Goal: Task Accomplishment & Management: Use online tool/utility

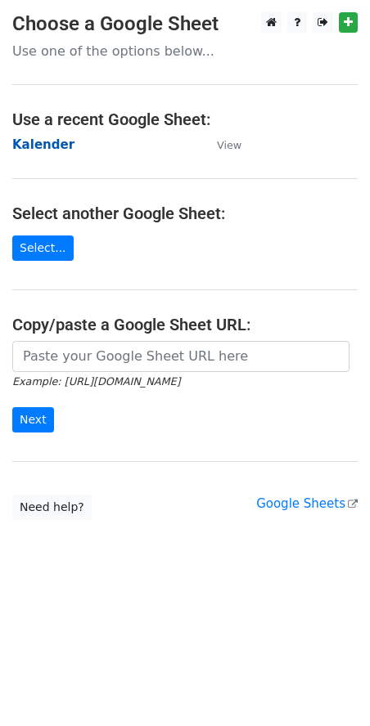
click at [52, 144] on strong "Kalender" at bounding box center [43, 144] width 62 height 15
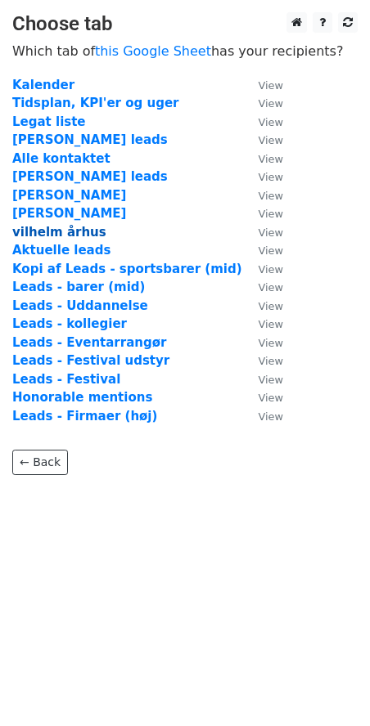
click at [36, 231] on strong "vilhelm århus" at bounding box center [59, 232] width 94 height 15
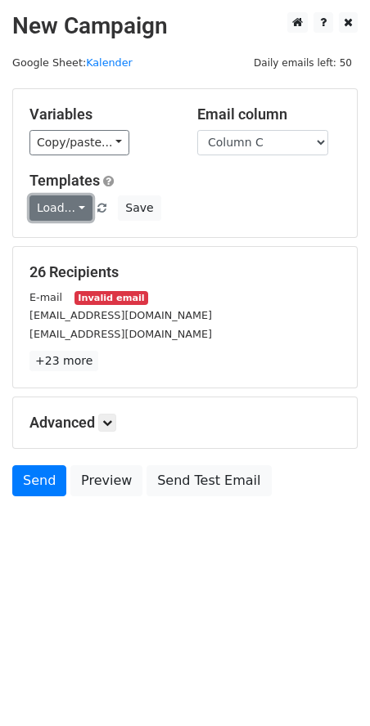
click at [63, 211] on link "Load..." at bounding box center [60, 207] width 63 height 25
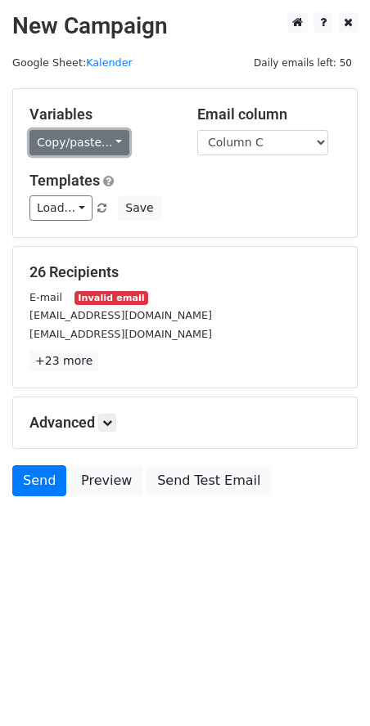
click at [85, 144] on link "Copy/paste..." at bounding box center [79, 142] width 100 height 25
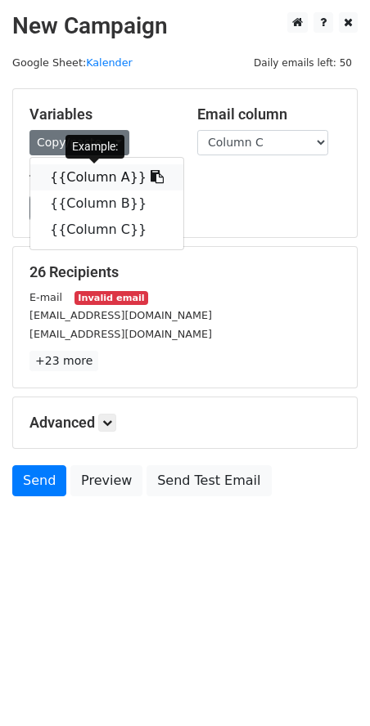
click at [83, 171] on link "{{Column A}}" at bounding box center [106, 177] width 153 height 26
